Goal: Transaction & Acquisition: Download file/media

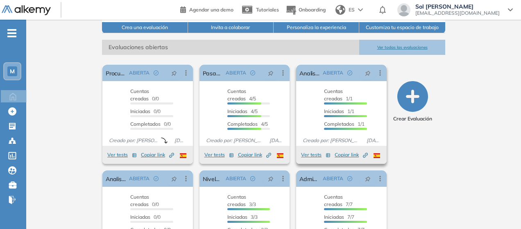
scroll to position [123, 0]
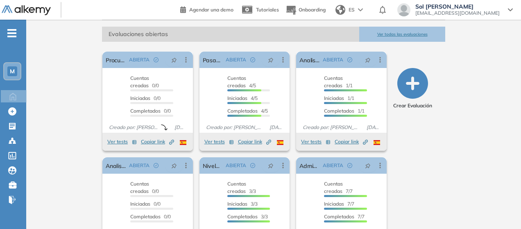
click at [436, 34] on button "Ver todas las evaluaciones" at bounding box center [402, 34] width 86 height 15
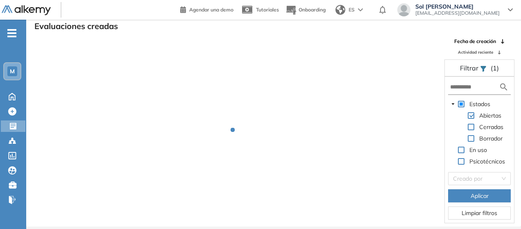
scroll to position [20, 0]
click at [475, 53] on span "Actividad reciente" at bounding box center [475, 52] width 35 height 6
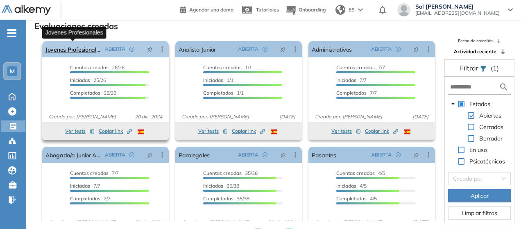
click at [91, 45] on link "Jovenes Profesionales" at bounding box center [73, 49] width 56 height 16
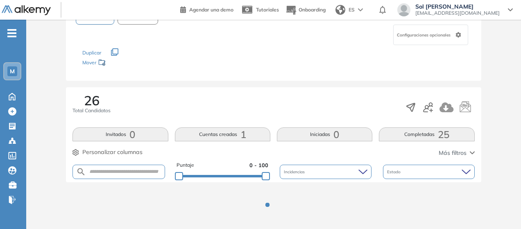
scroll to position [77, 0]
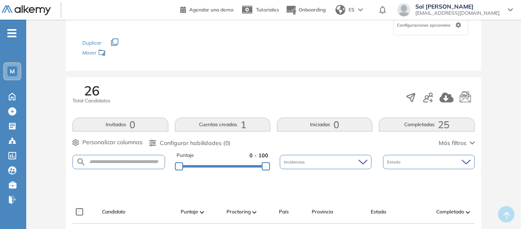
click at [239, 122] on button "Cuentas creadas 1" at bounding box center [222, 125] width 95 height 14
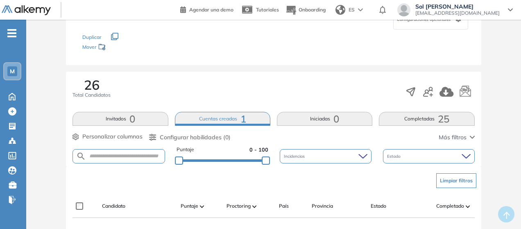
scroll to position [118, 0]
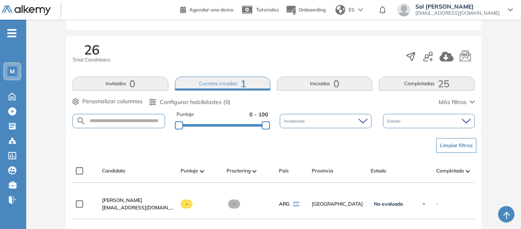
click at [453, 83] on button "Completadas 25" at bounding box center [426, 84] width 95 height 14
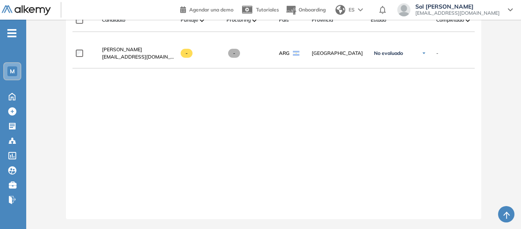
scroll to position [152, 0]
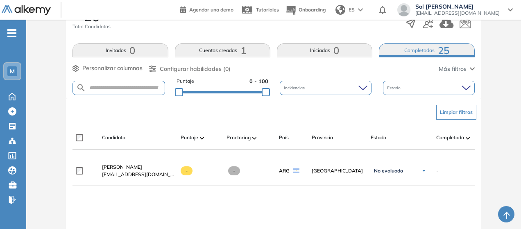
click at [319, 50] on button "Iniciadas 0" at bounding box center [324, 50] width 95 height 14
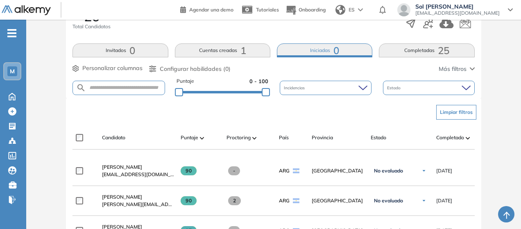
click at [422, 47] on button "Completadas 25" at bounding box center [426, 50] width 95 height 14
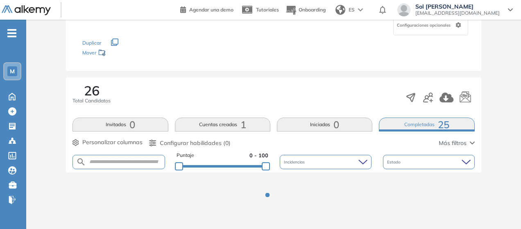
scroll to position [110, 0]
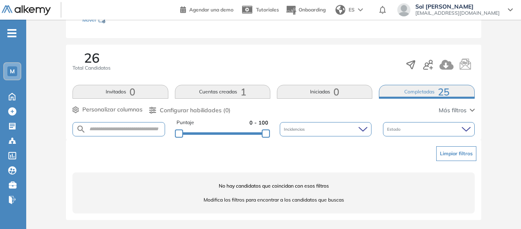
click at [344, 93] on button "Iniciadas 0" at bounding box center [324, 92] width 95 height 14
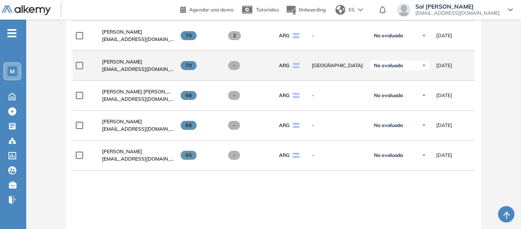
scroll to position [897, 0]
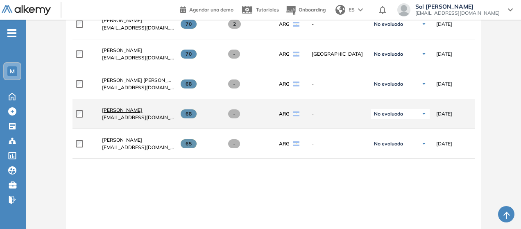
click at [135, 110] on span "[PERSON_NAME]" at bounding box center [122, 110] width 40 height 6
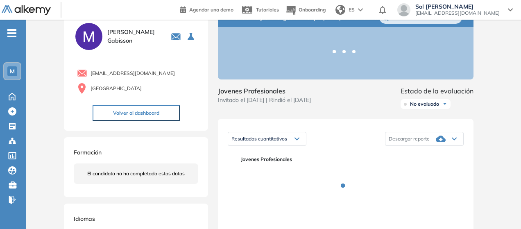
scroll to position [41, 0]
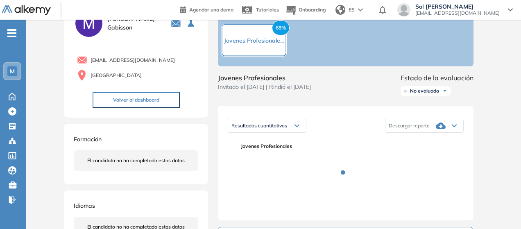
click at [431, 131] on div "Descargar reporte" at bounding box center [425, 126] width 78 height 16
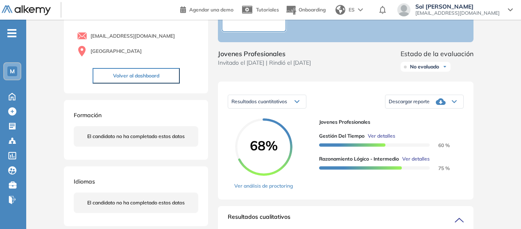
scroll to position [82, 0]
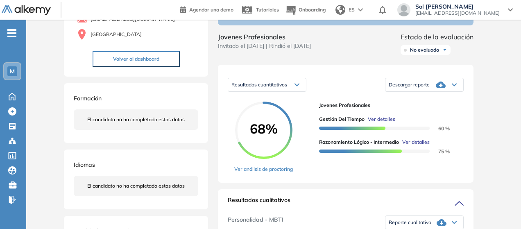
click at [424, 93] on div "Descargar reporte" at bounding box center [425, 85] width 78 height 16
click at [434, 98] on li "Descargar informe completo" at bounding box center [419, 93] width 61 height 8
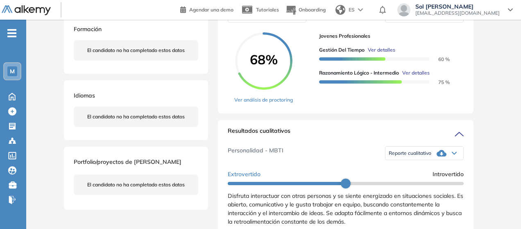
scroll to position [164, 0]
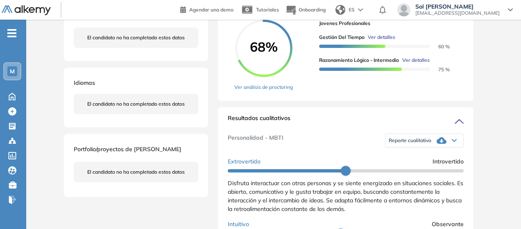
click at [437, 145] on icon at bounding box center [442, 141] width 10 height 10
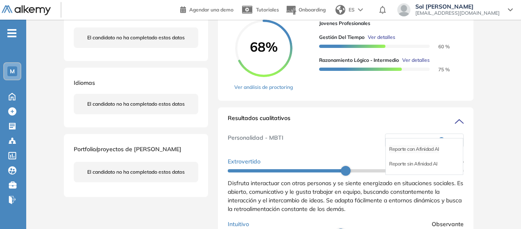
click at [430, 153] on li "Reporte con Afinidad AI" at bounding box center [414, 149] width 50 height 8
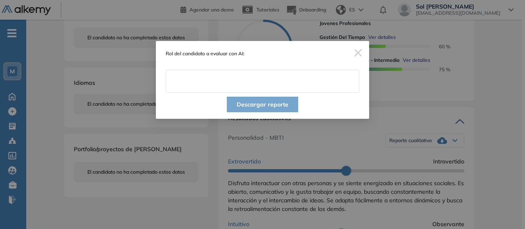
click at [274, 86] on input "text" at bounding box center [262, 81] width 193 height 23
type input "**********"
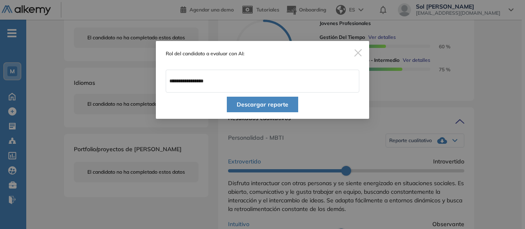
click at [287, 106] on button "Descargar reporte" at bounding box center [262, 105] width 71 height 16
